Goal: Information Seeking & Learning: Learn about a topic

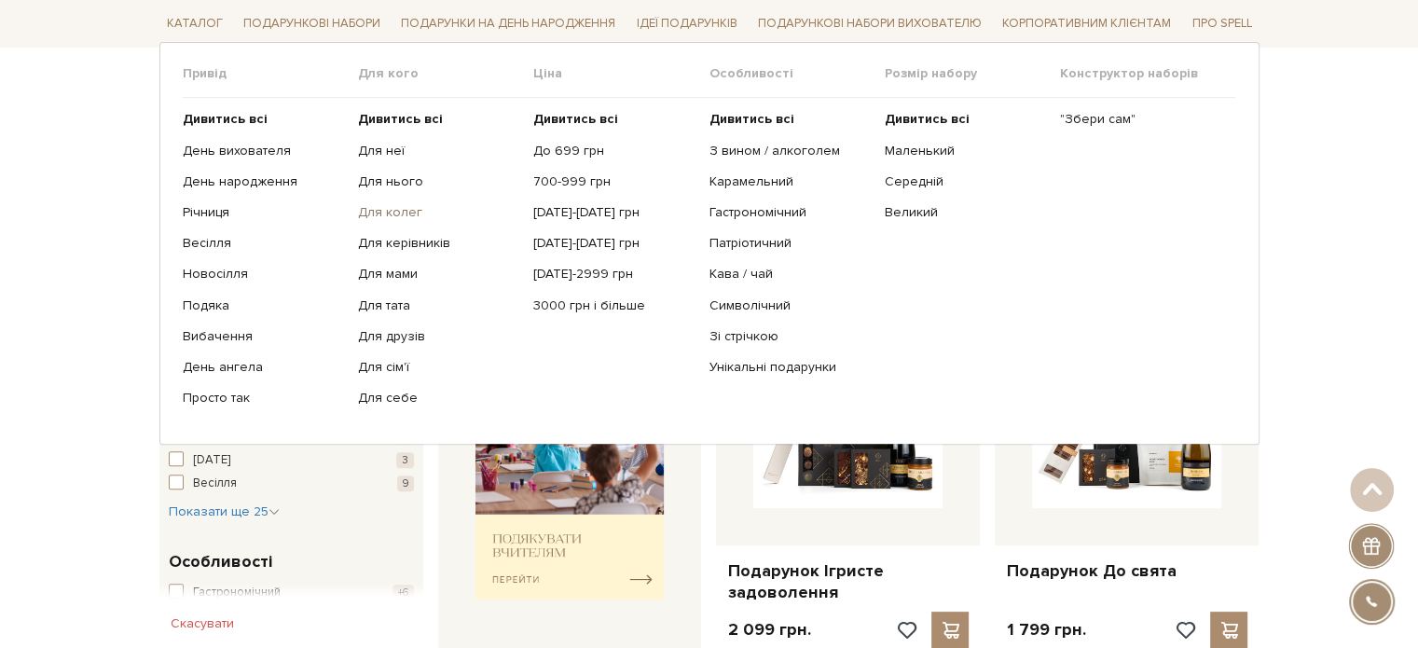
scroll to position [187, 0]
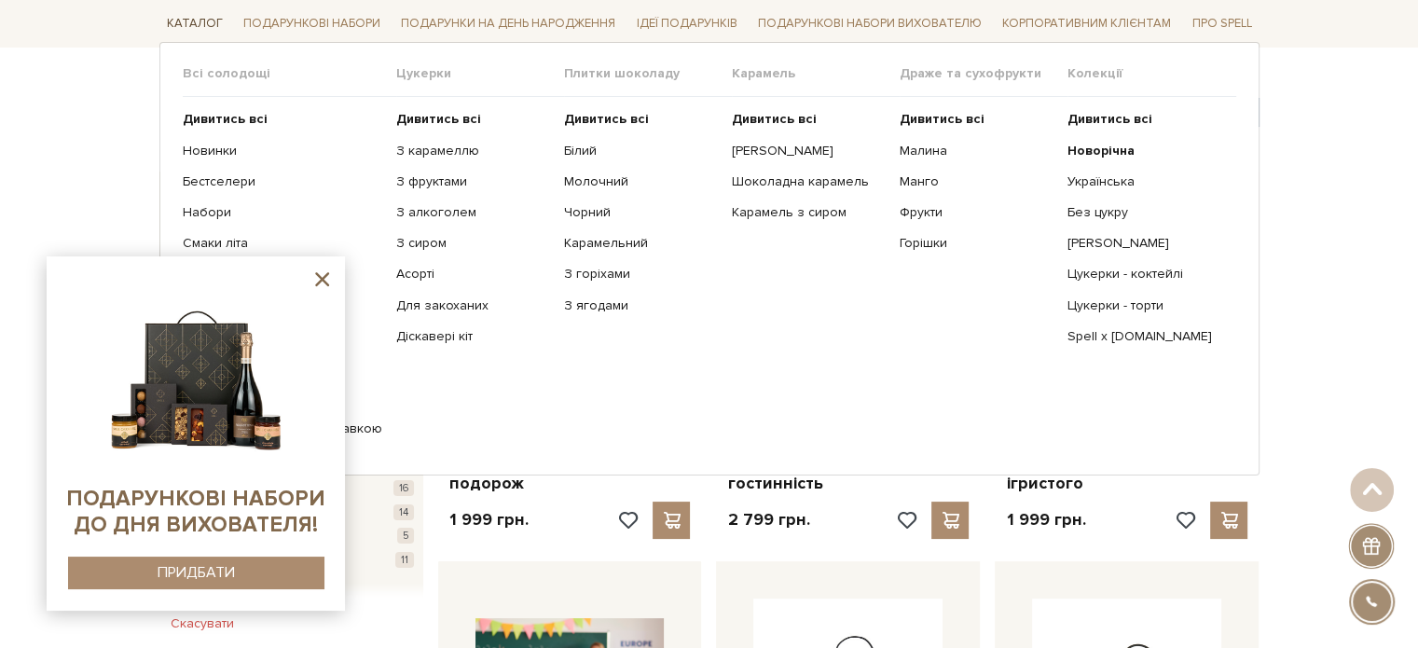
click at [187, 22] on link "Каталог" at bounding box center [194, 23] width 71 height 29
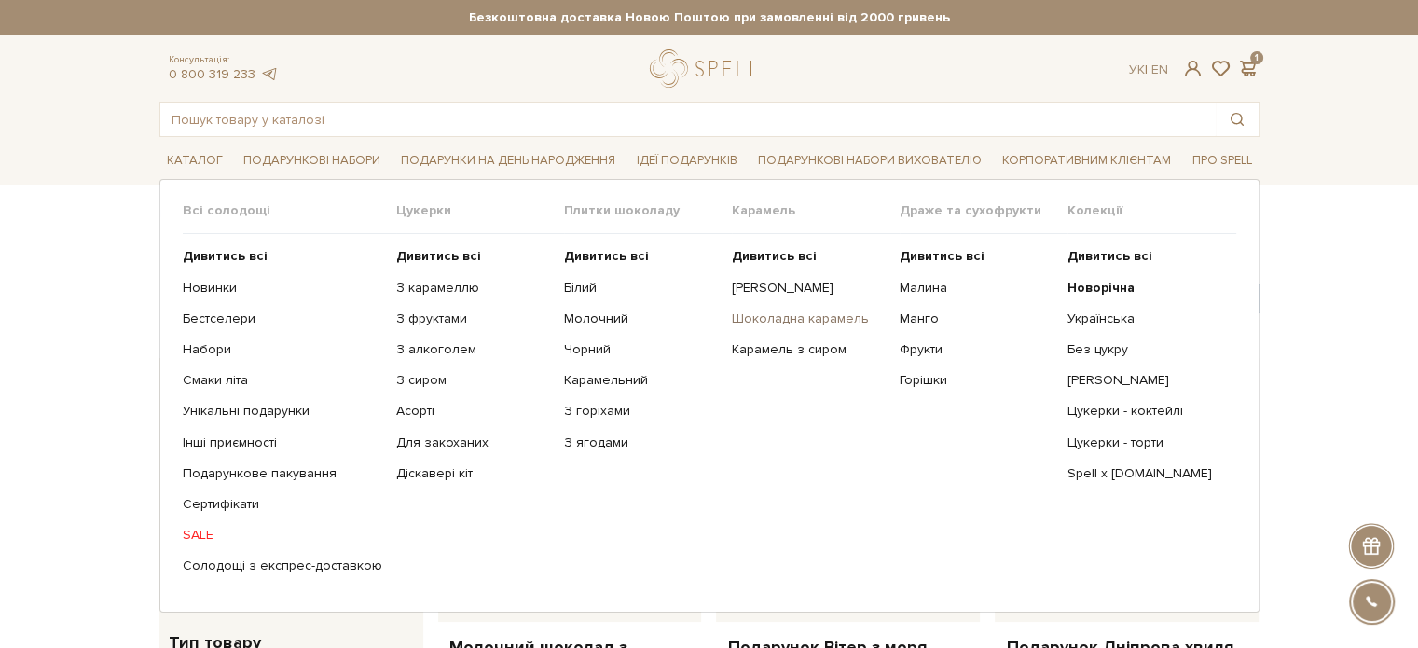
click at [763, 311] on link "Шоколадна карамель" at bounding box center [809, 319] width 154 height 17
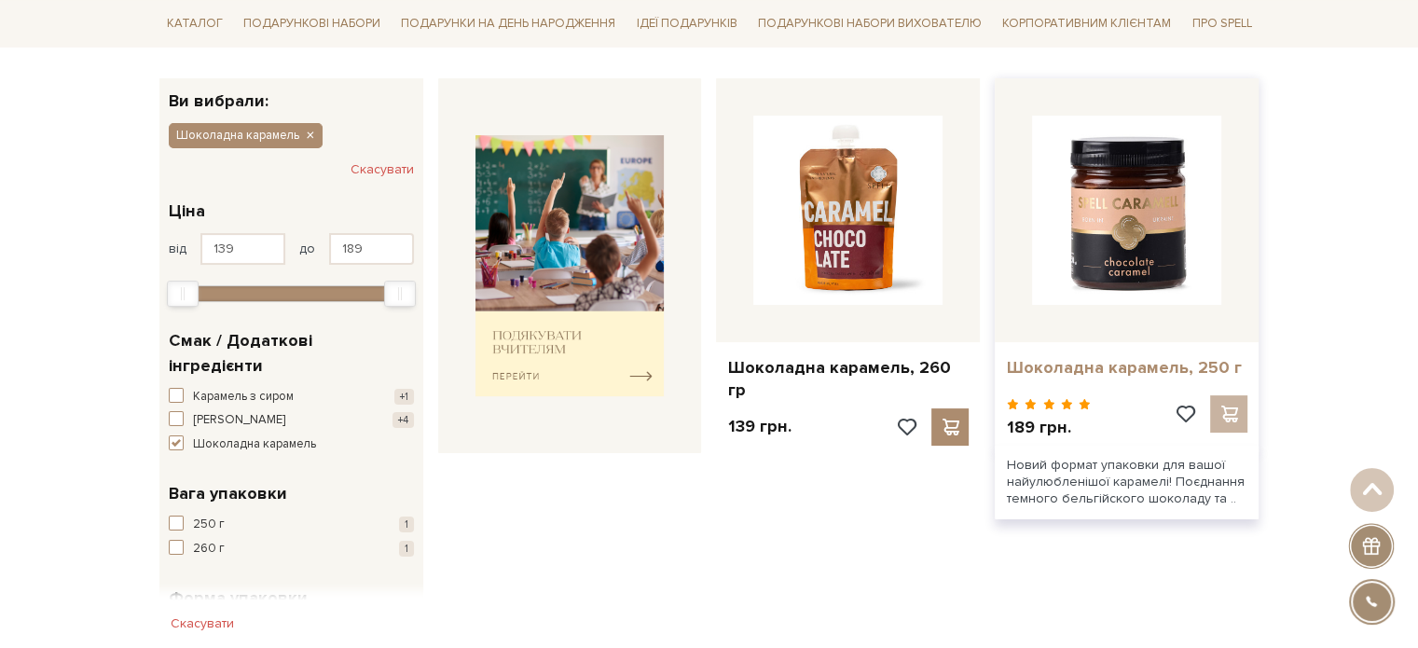
click at [1121, 361] on link "Шоколадна карамель, 250 г" at bounding box center [1127, 367] width 242 height 21
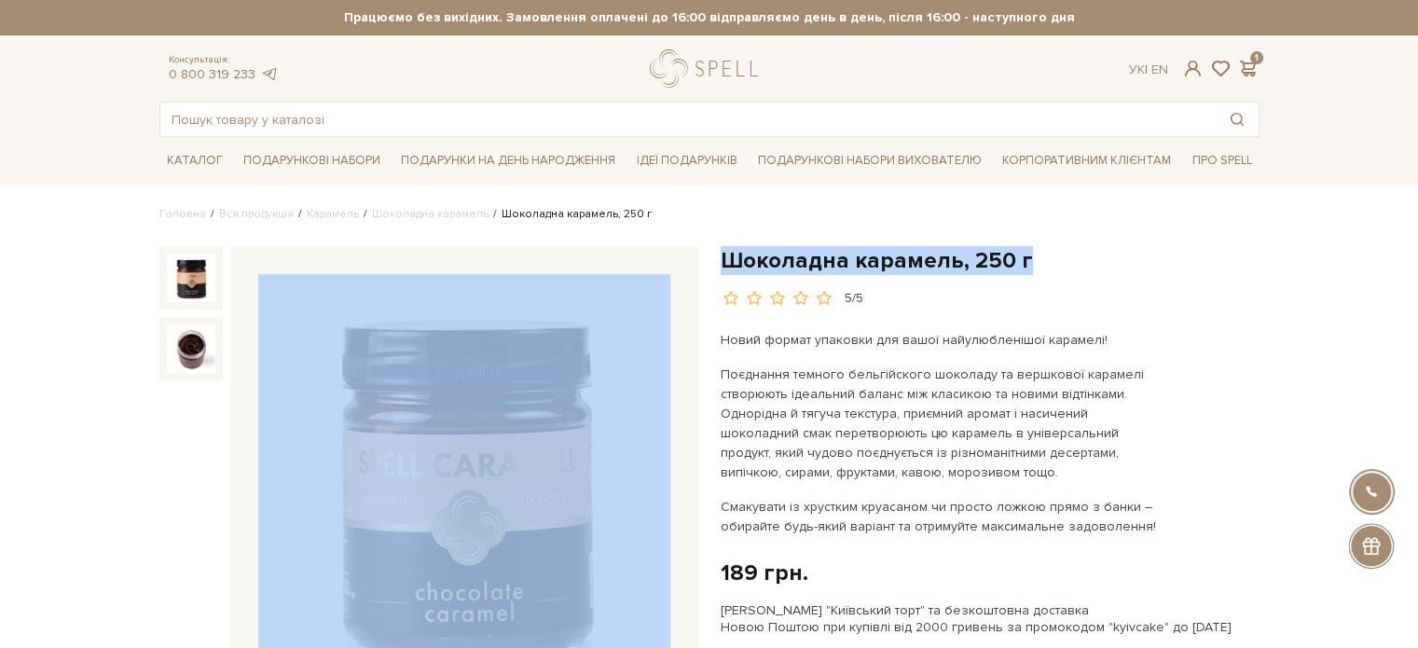
drag, startPoint x: 1032, startPoint y: 242, endPoint x: 739, endPoint y: 271, distance: 295.2
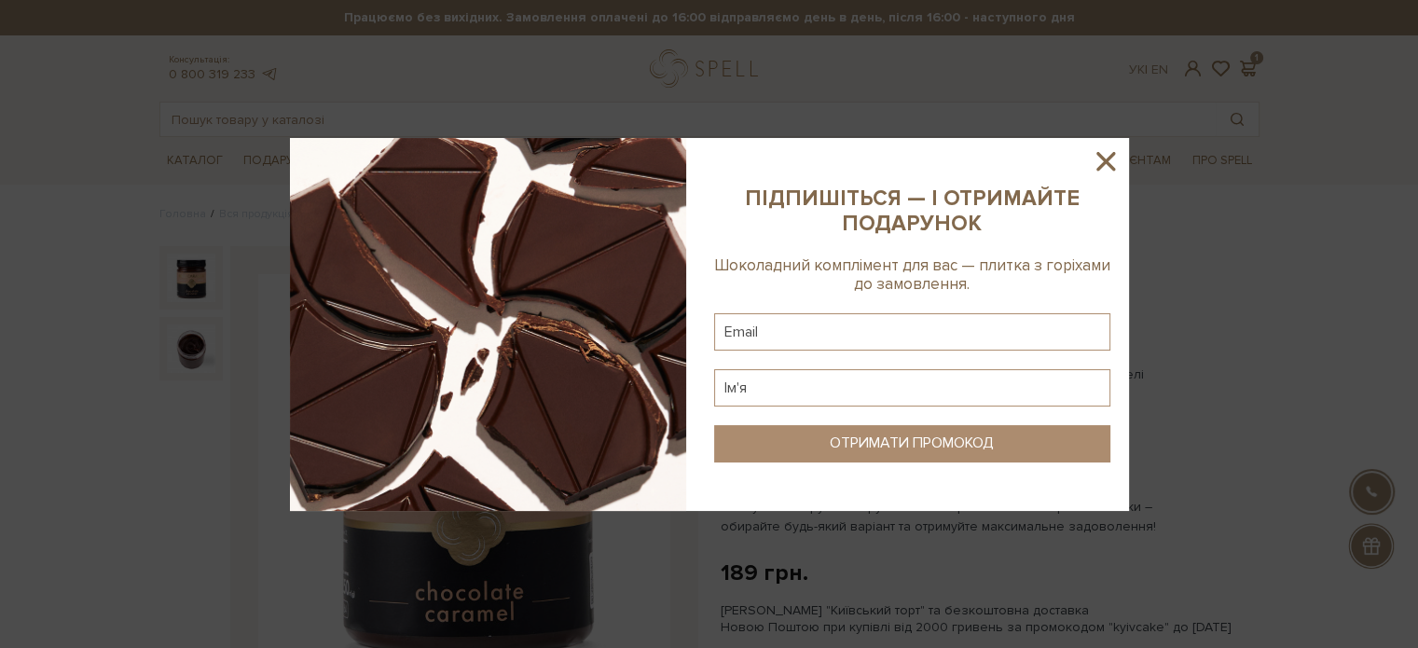
click at [1112, 158] on icon at bounding box center [1106, 161] width 32 height 32
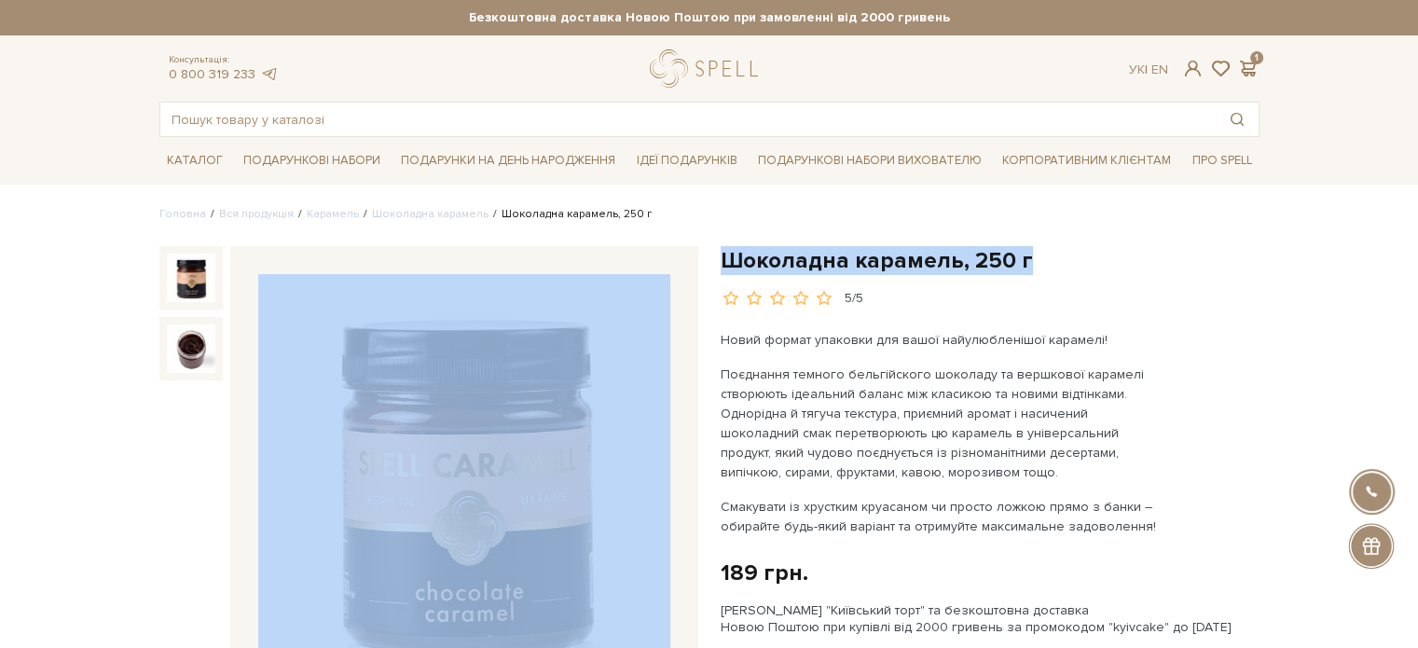
drag, startPoint x: 1011, startPoint y: 256, endPoint x: 765, endPoint y: 260, distance: 246.2
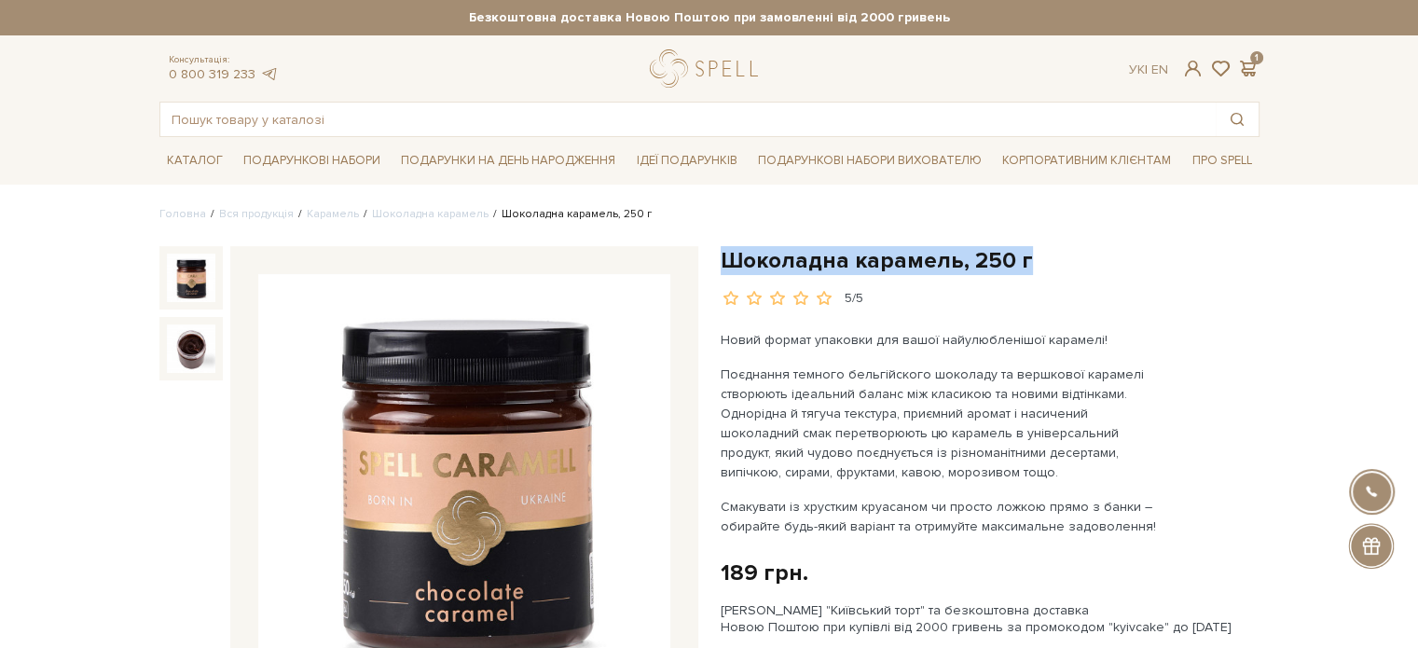
click at [1074, 271] on h1 "Шоколадна карамель, 250 г" at bounding box center [990, 260] width 539 height 29
click at [1045, 268] on h1 "Шоколадна карамель, 250 г" at bounding box center [990, 260] width 539 height 29
drag, startPoint x: 975, startPoint y: 260, endPoint x: 731, endPoint y: 259, distance: 243.4
click at [727, 259] on h1 "Шоколадна карамель, 250 г" at bounding box center [990, 260] width 539 height 29
copy h1 "Шоколадна карамель, 250 г"
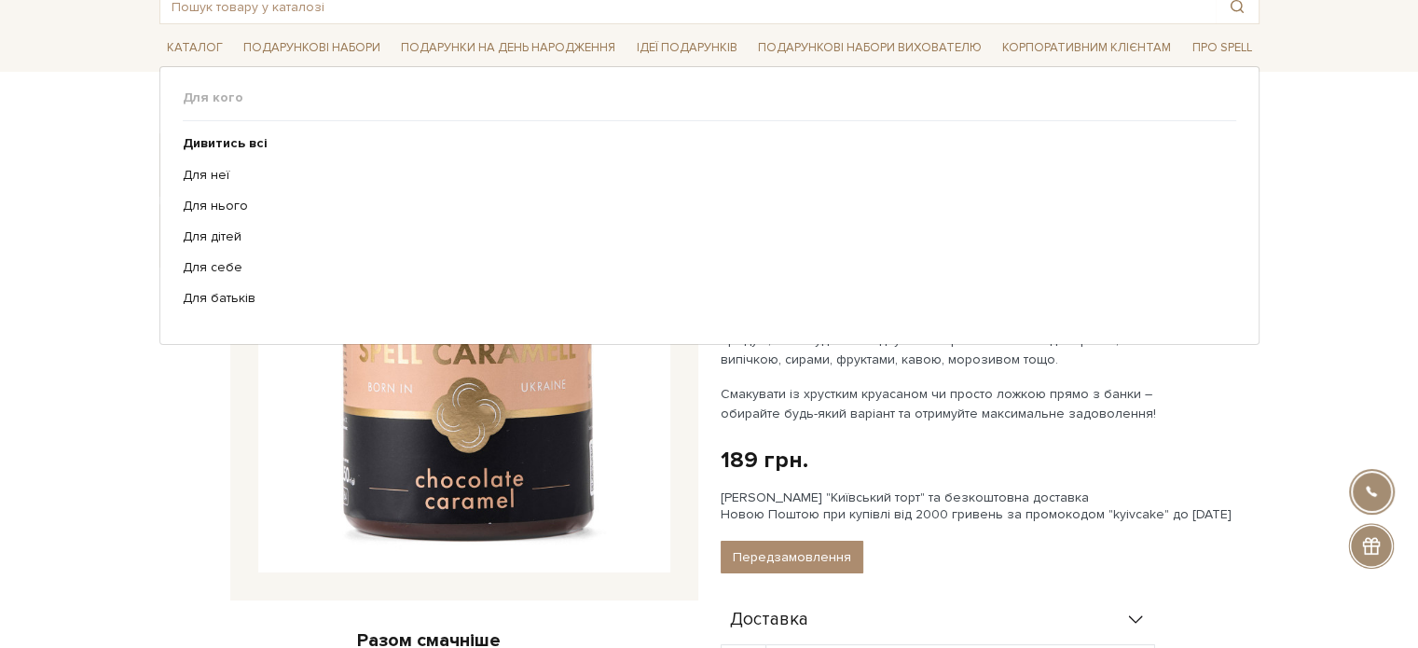
scroll to position [187, 0]
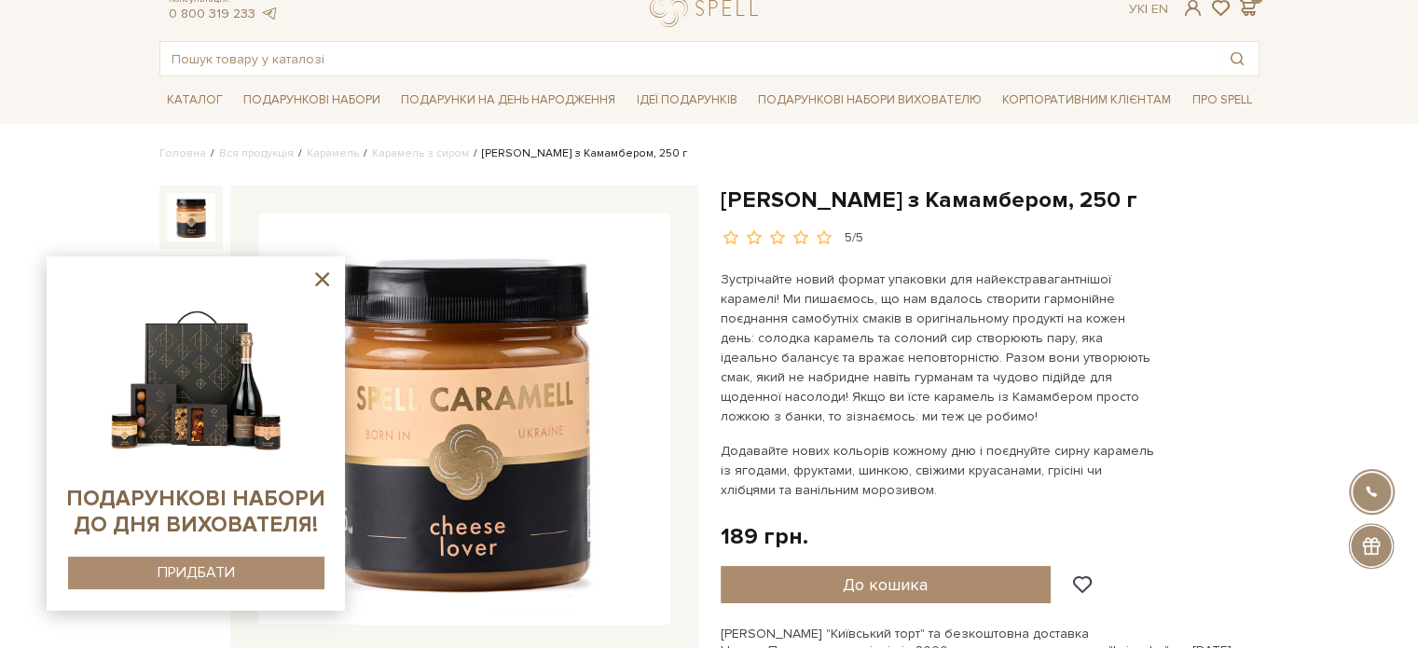
scroll to position [93, 0]
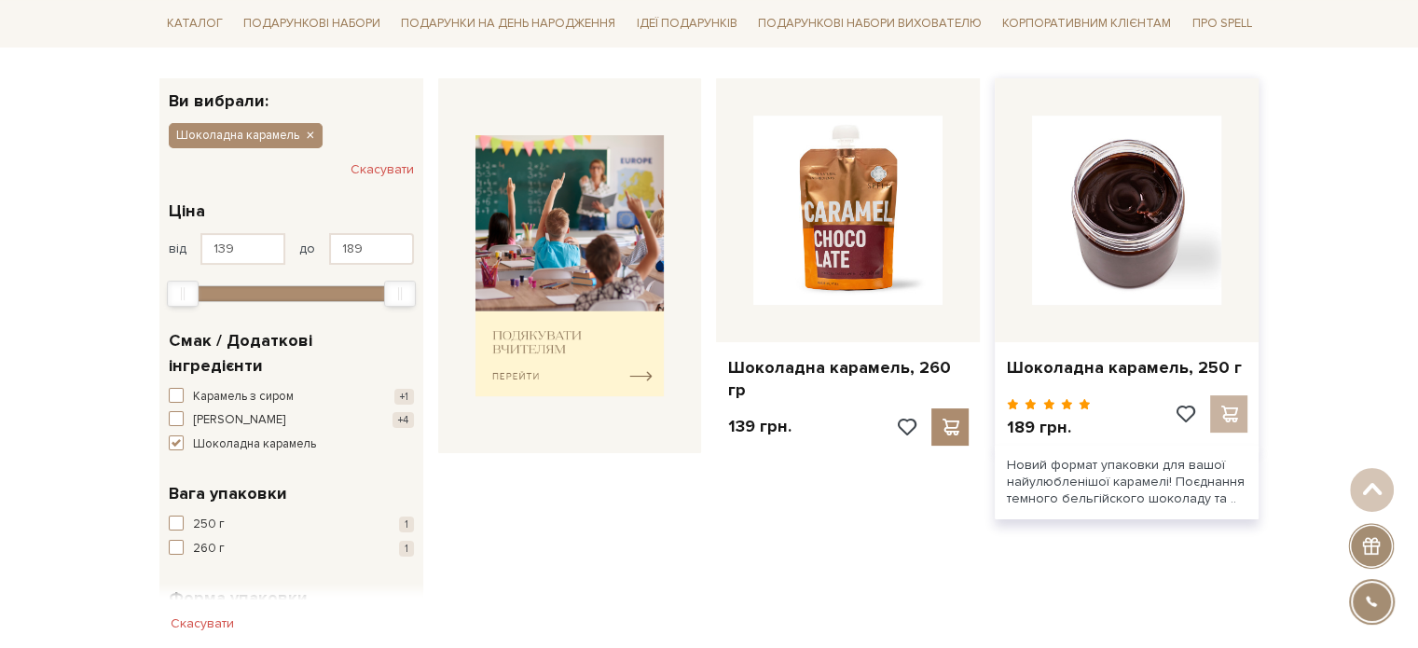
click at [1109, 277] on img at bounding box center [1126, 210] width 189 height 189
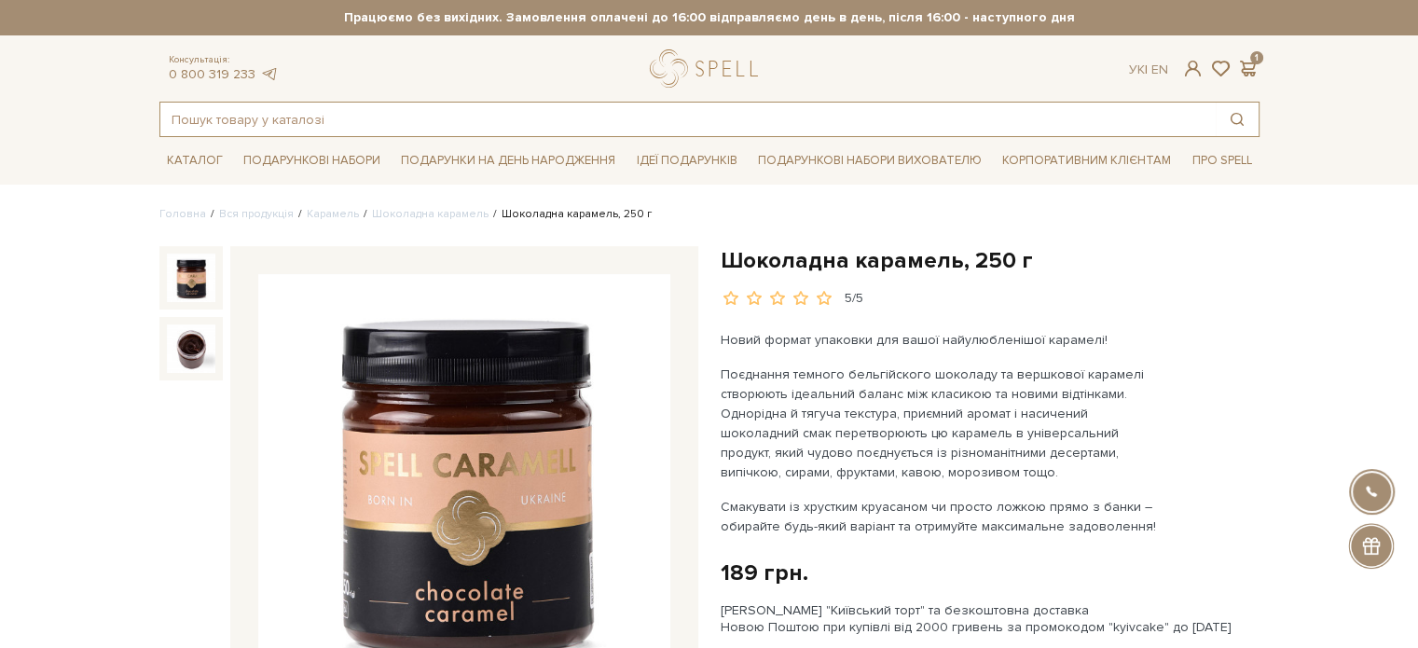
paste input "Подарунок Початок дня"
type input "Подарунок Початок дня"
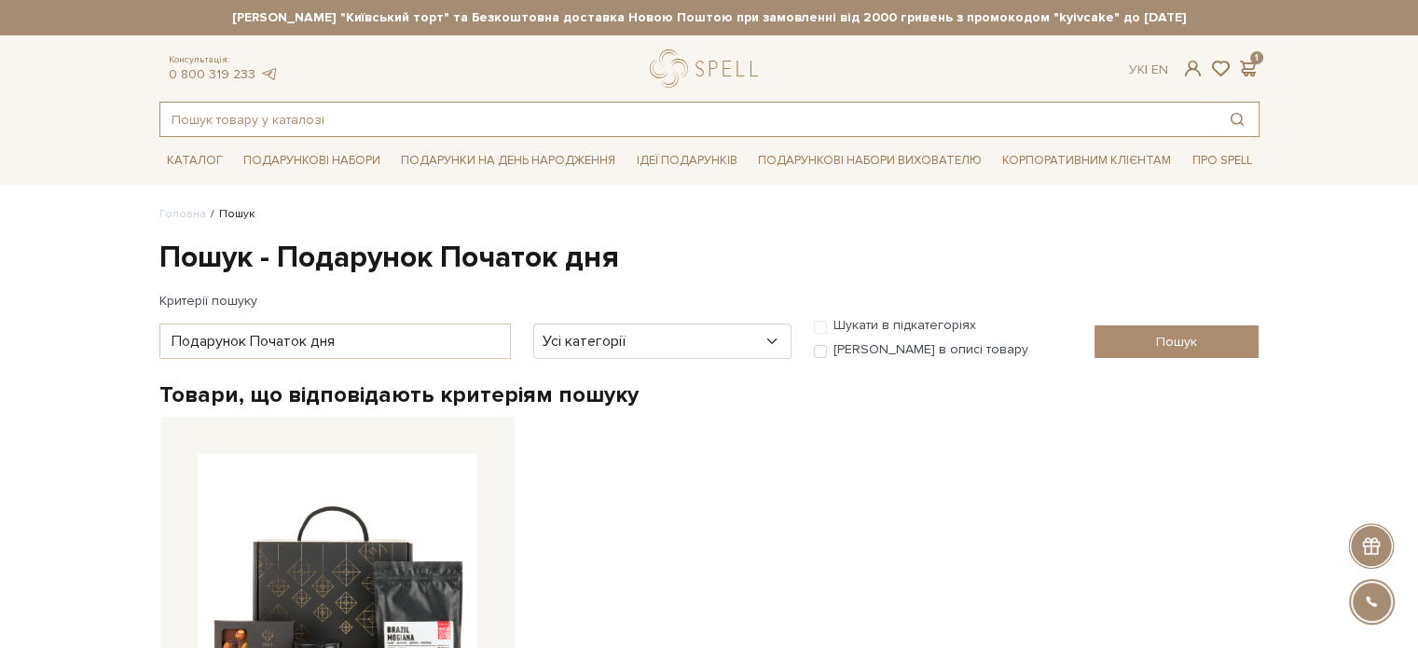
click at [183, 123] on input "text" at bounding box center [688, 120] width 1056 height 34
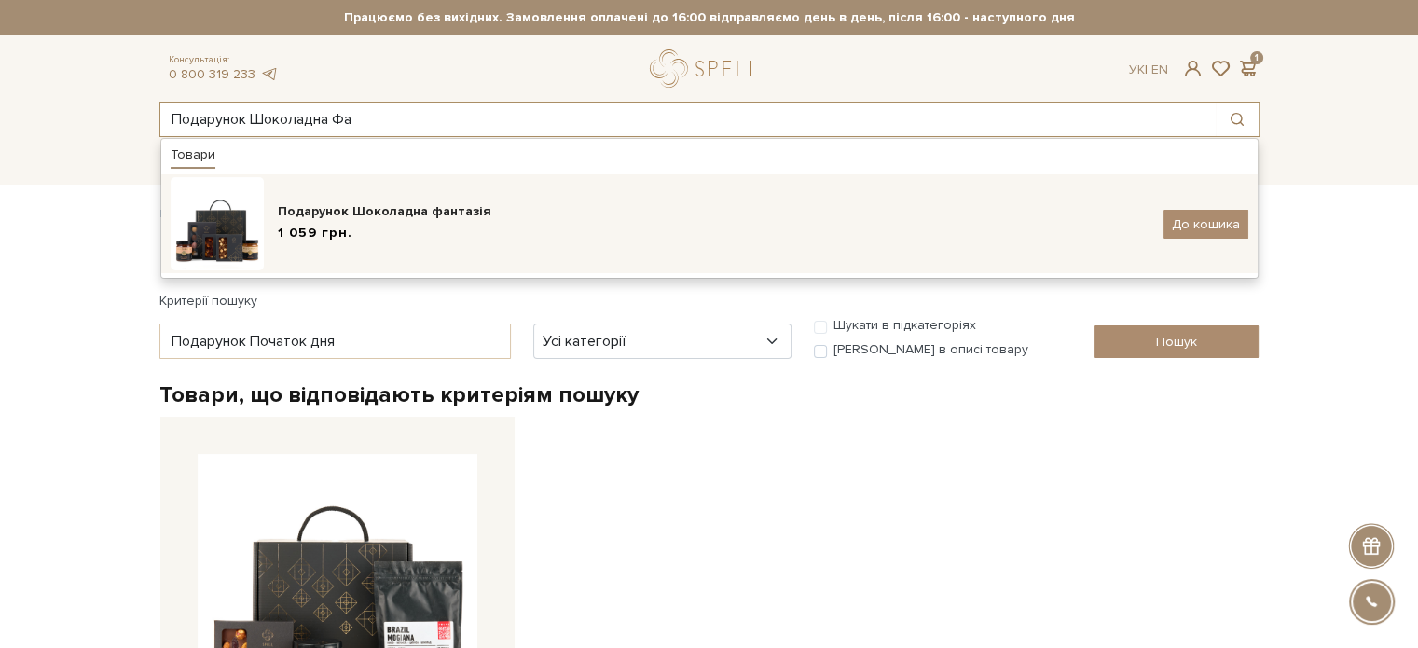
type input "Подарунок Шоколадна Фа"
click at [389, 235] on div "1 059 грн." at bounding box center [714, 234] width 872 height 20
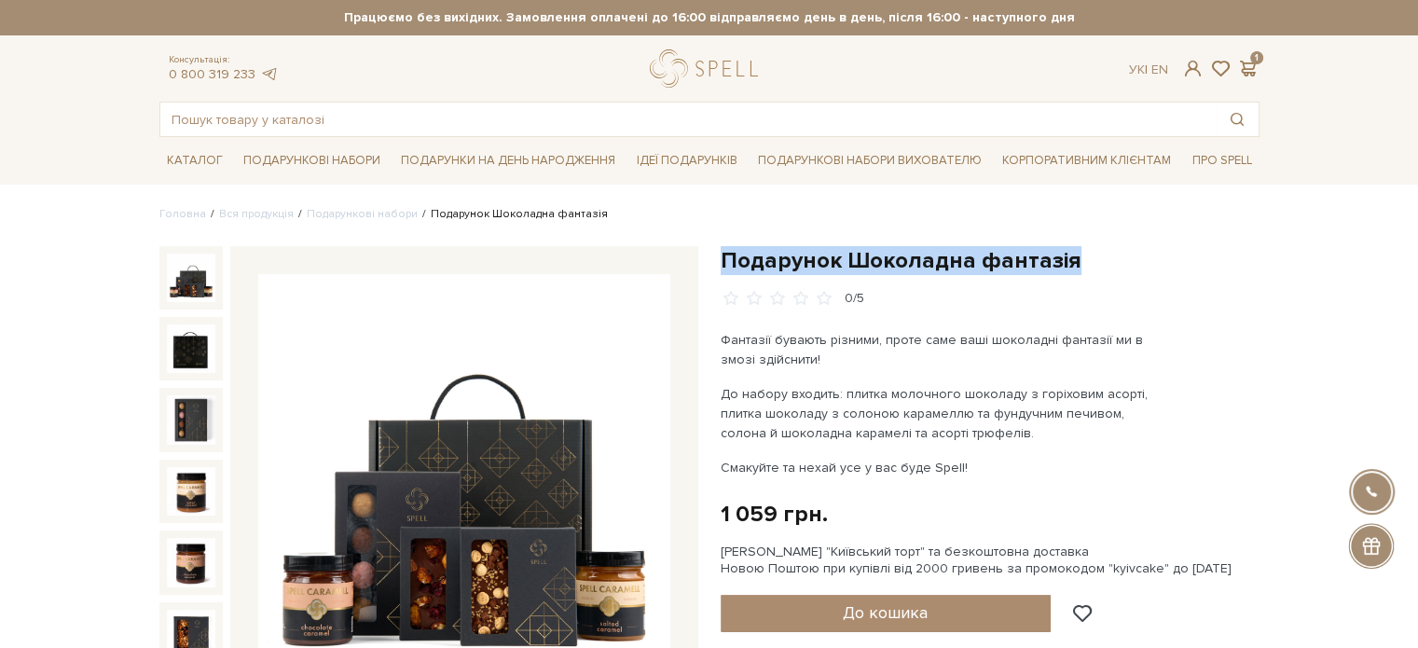
drag, startPoint x: 1052, startPoint y: 257, endPoint x: 743, endPoint y: 251, distance: 308.8
click at [730, 249] on h1 "Подарунок Шоколадна фантазія" at bounding box center [990, 260] width 539 height 29
click at [1112, 265] on h1 "Подарунок Шоколадна фантазія" at bounding box center [990, 260] width 539 height 29
drag, startPoint x: 1062, startPoint y: 260, endPoint x: 720, endPoint y: 256, distance: 342.3
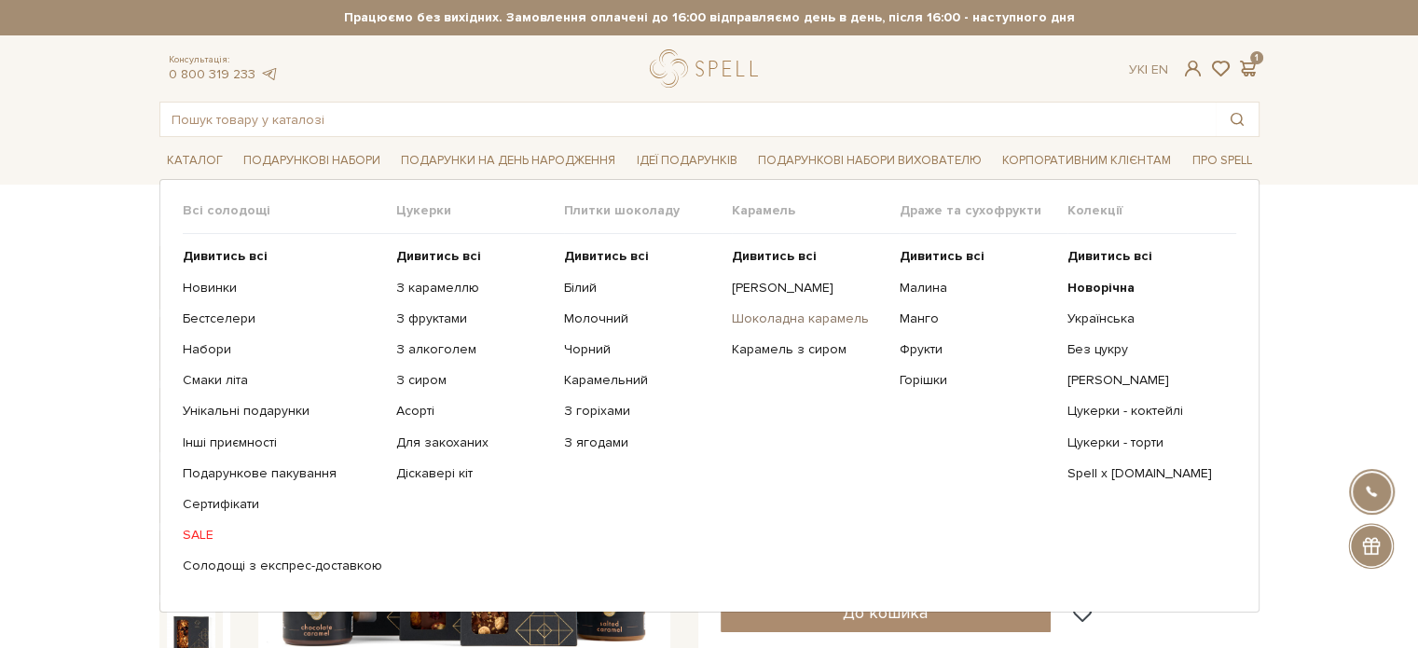
click at [813, 313] on link "Шоколадна карамель" at bounding box center [809, 319] width 154 height 17
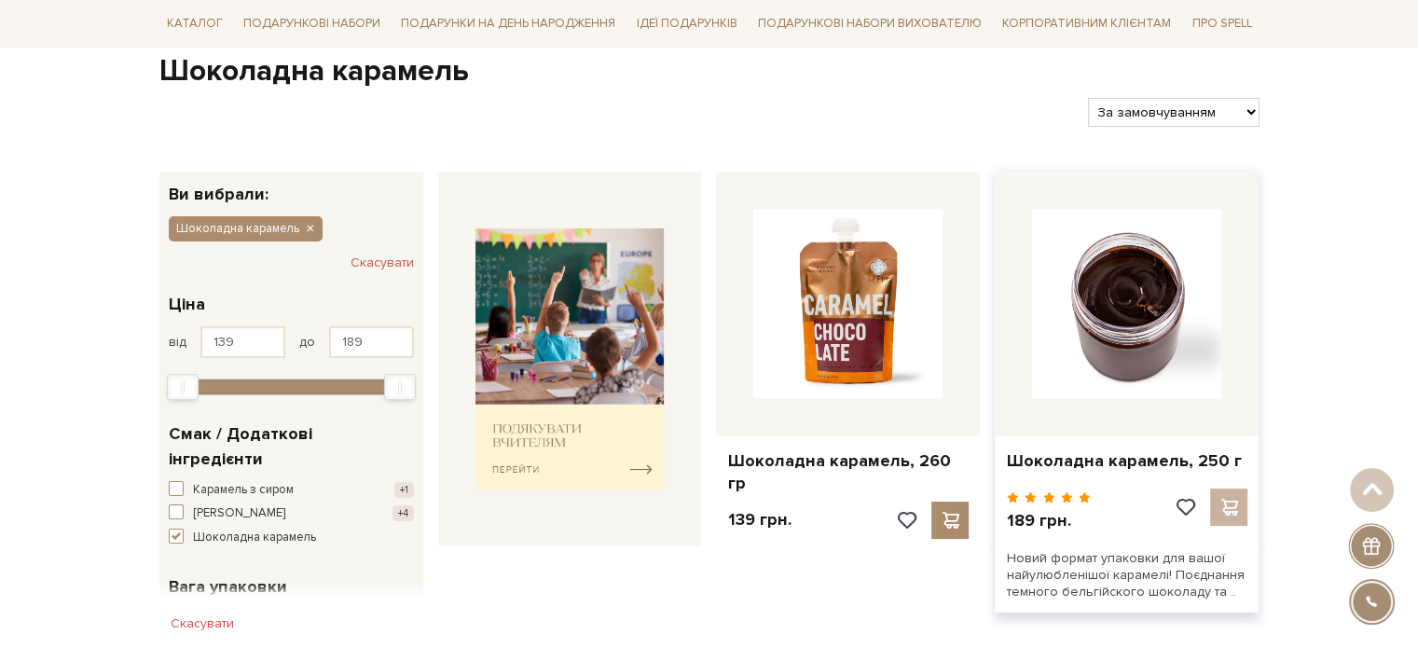
click at [1155, 365] on img at bounding box center [1126, 303] width 189 height 189
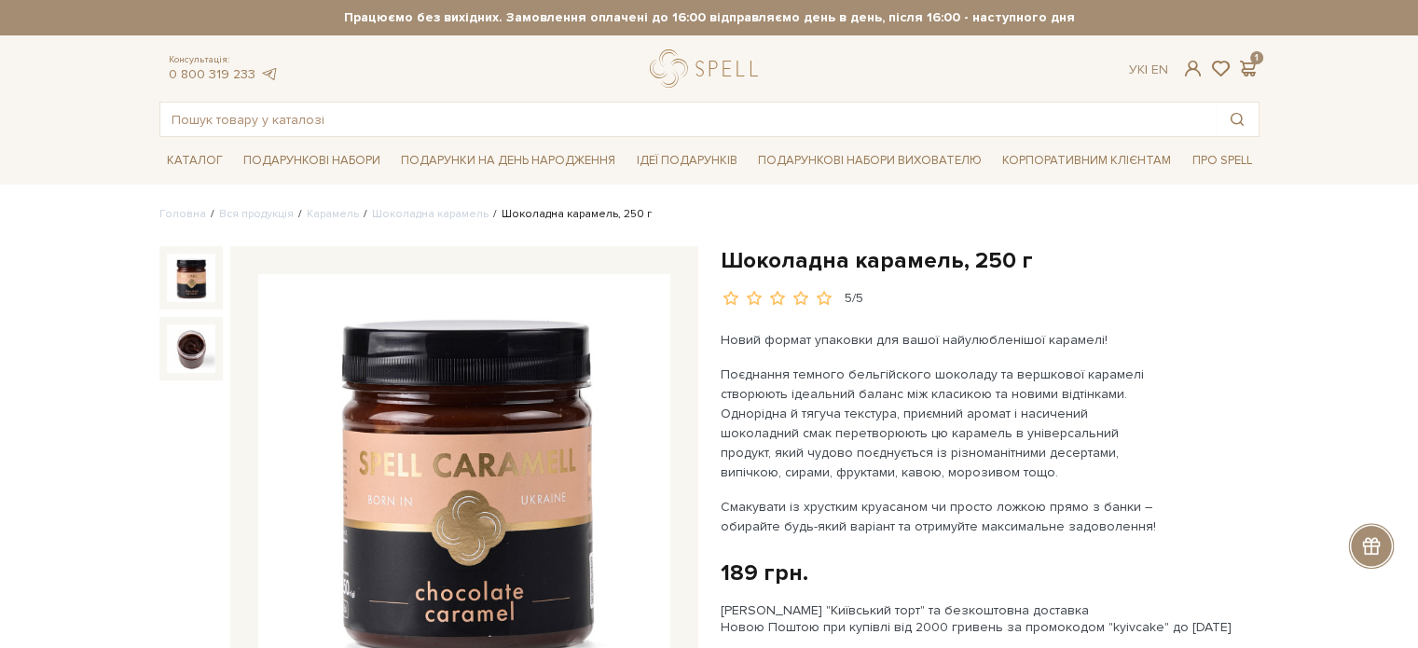
scroll to position [187, 0]
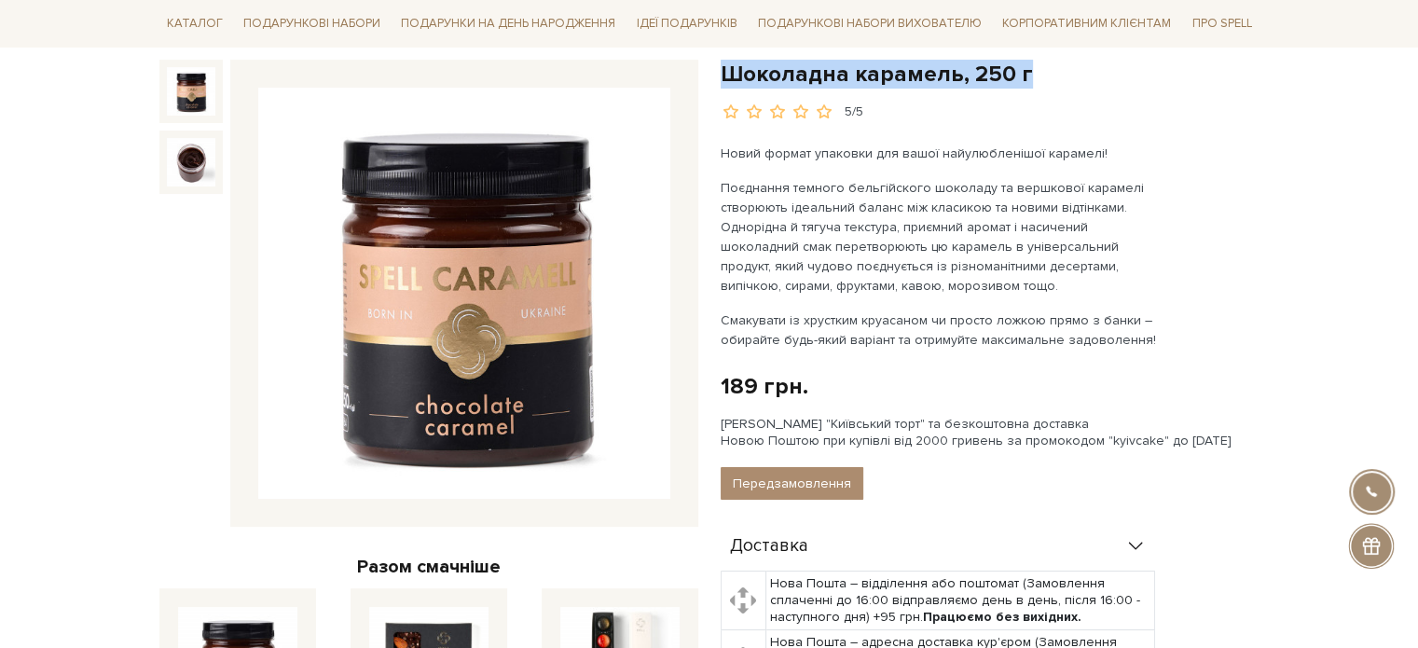
drag, startPoint x: 1017, startPoint y: 72, endPoint x: 743, endPoint y: 79, distance: 274.3
click at [724, 84] on h1 "Шоколадна карамель, 250 г" at bounding box center [990, 74] width 539 height 29
copy h1 "Шоколадна карамель, 250 г"
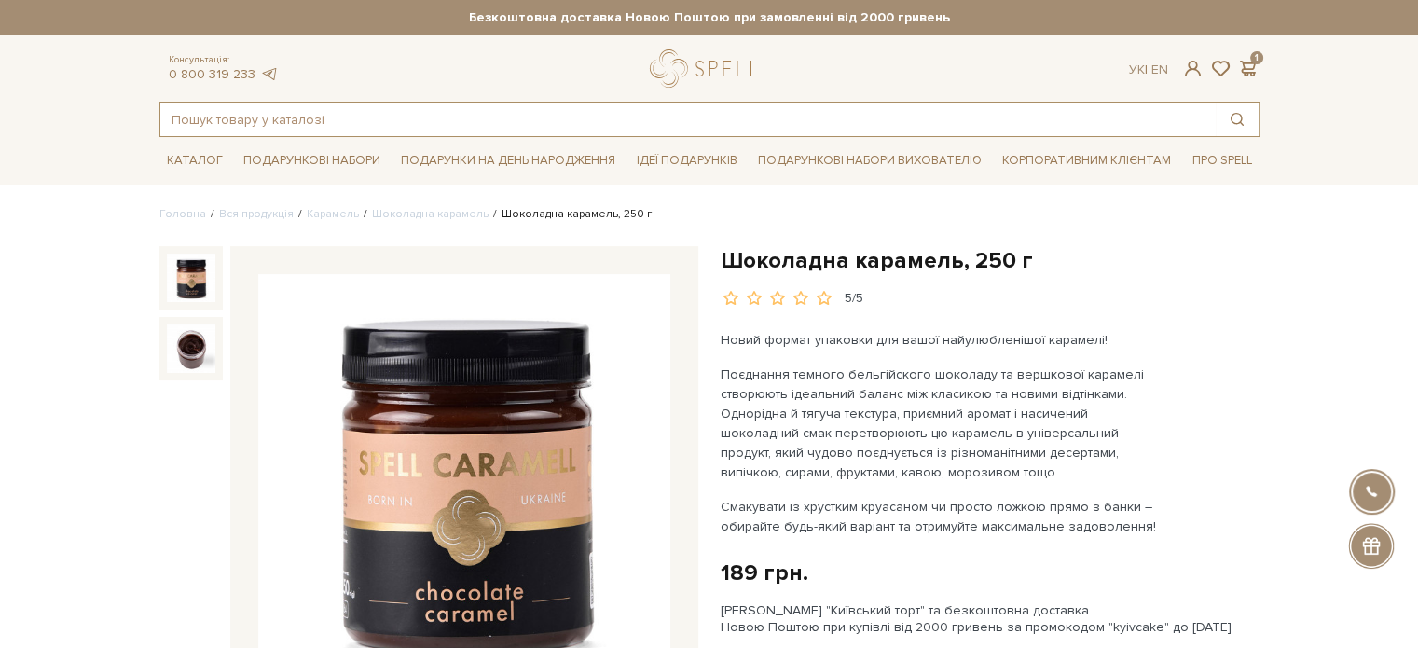
click at [258, 119] on input "text" at bounding box center [688, 120] width 1056 height 34
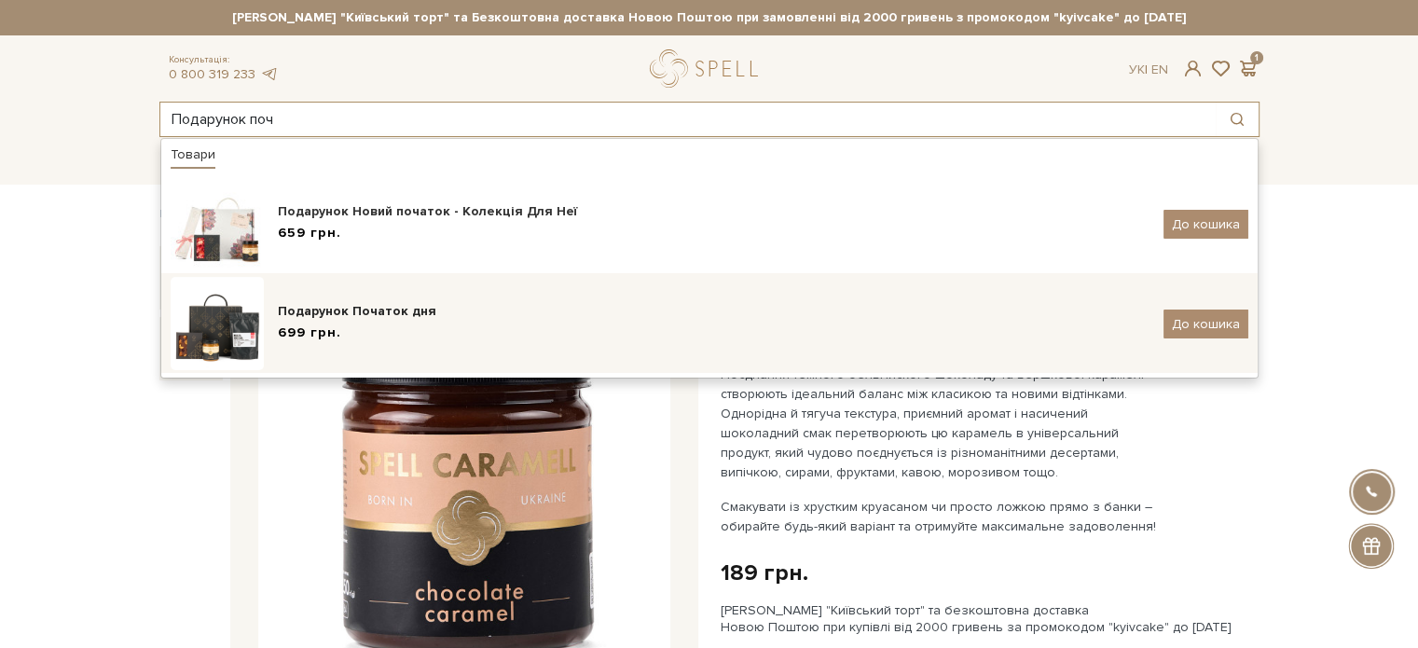
type input "Подарунок поч"
click at [443, 322] on div "Подарунок Початок дня 699 грн." at bounding box center [714, 324] width 872 height 44
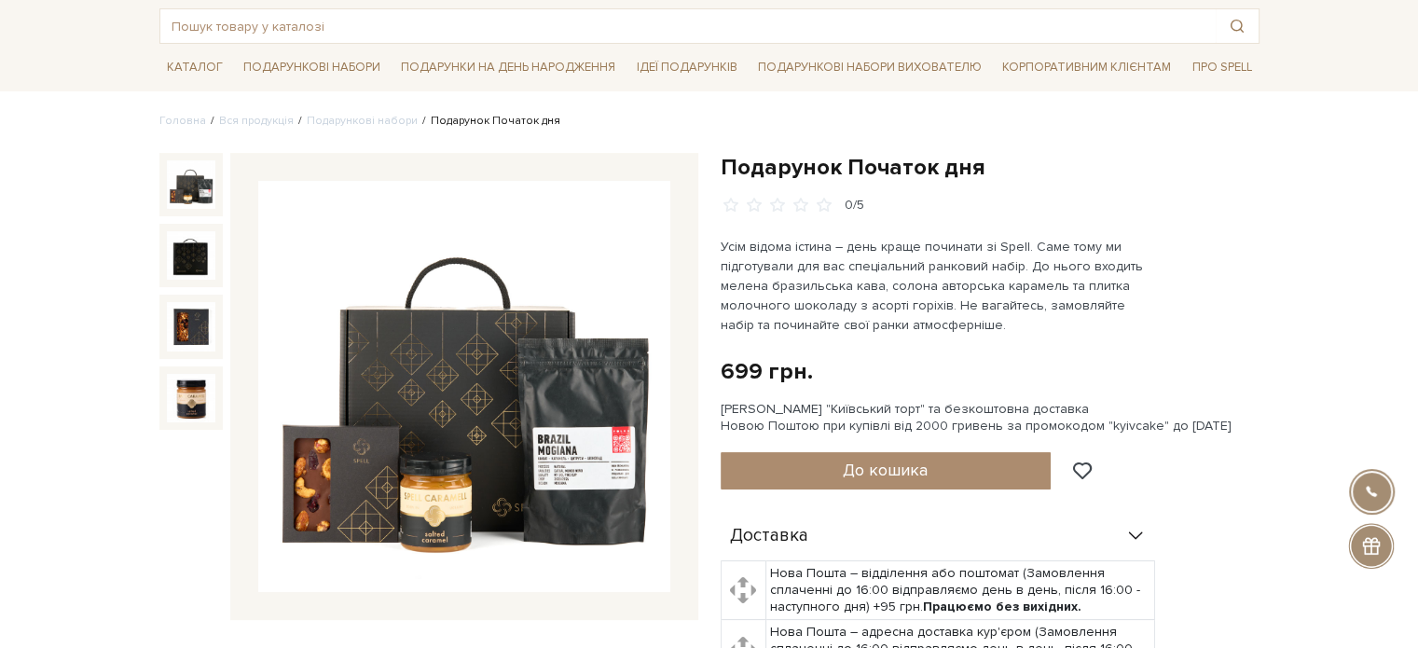
scroll to position [93, 0]
drag, startPoint x: 1000, startPoint y: 163, endPoint x: 719, endPoint y: 169, distance: 280.8
click at [719, 169] on div "Подарунок Початок дня 0/5 699 грн. Оплата частинами: Сет Цукерок "Київський тор…" at bounding box center [990, 647] width 561 height 988
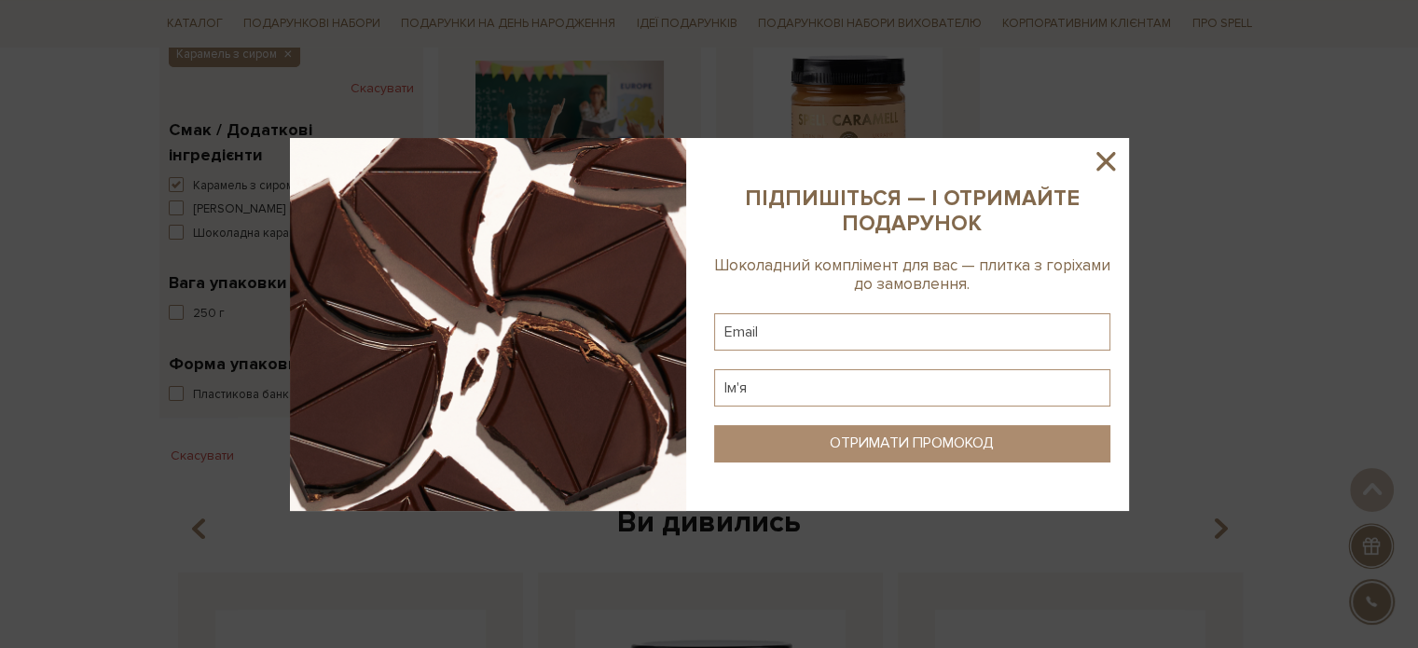
click at [1100, 151] on icon at bounding box center [1106, 161] width 32 height 32
